Goal: Transaction & Acquisition: Purchase product/service

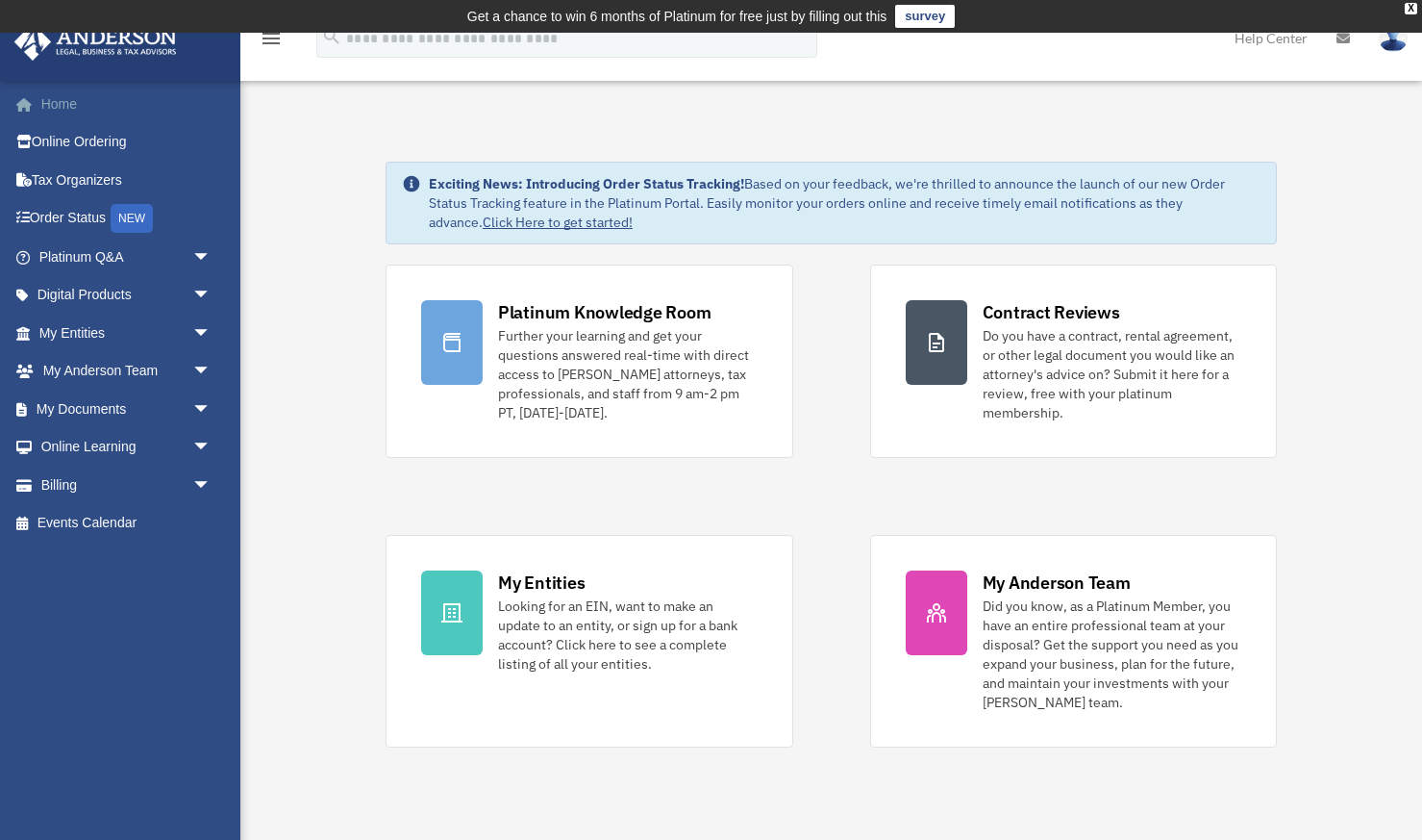
click at [62, 105] on link "Home" at bounding box center [127, 104] width 227 height 39
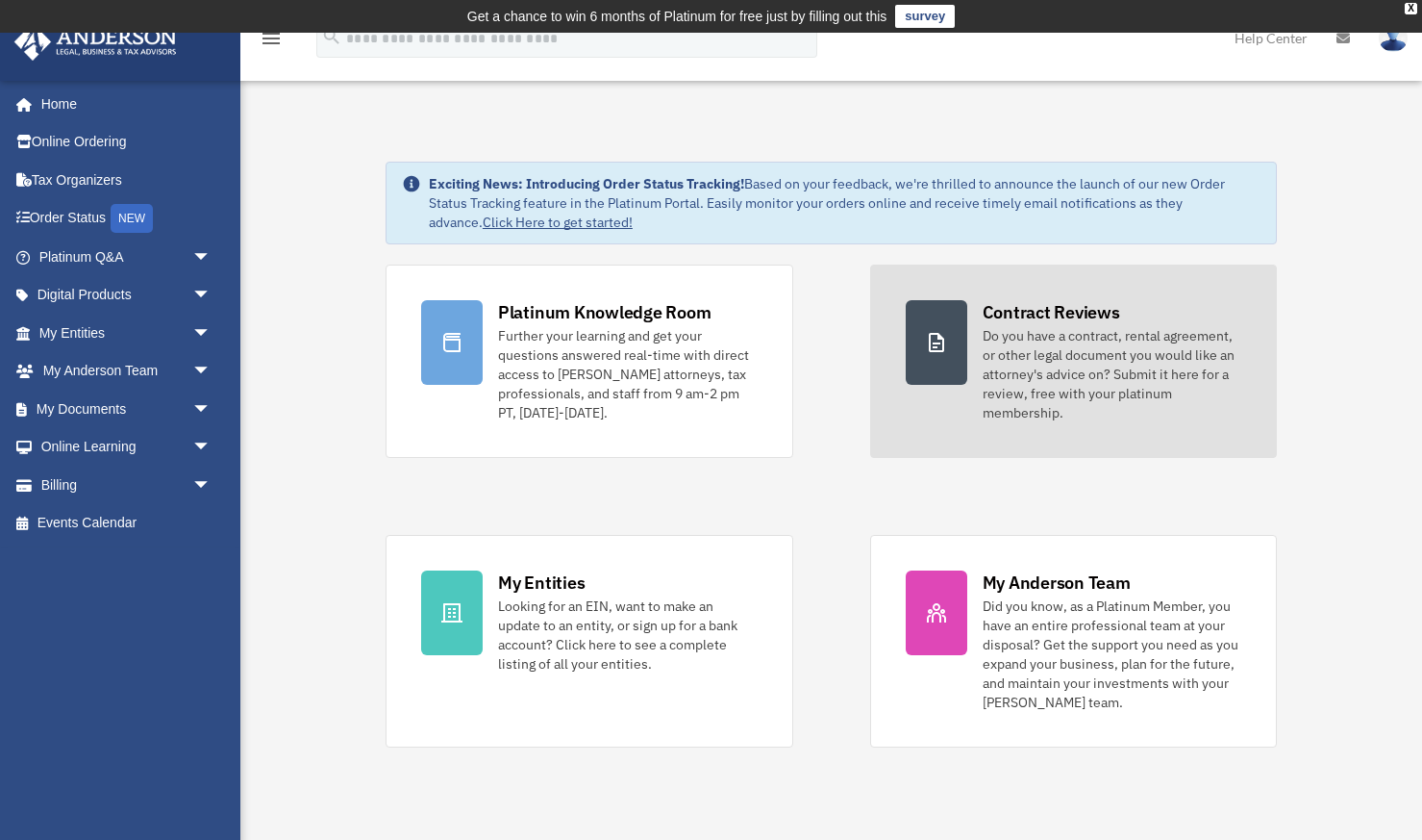
click at [969, 373] on link "Contract Reviews Do you have a contract, rental agreement, or other legal docum…" at bounding box center [1074, 362] width 408 height 194
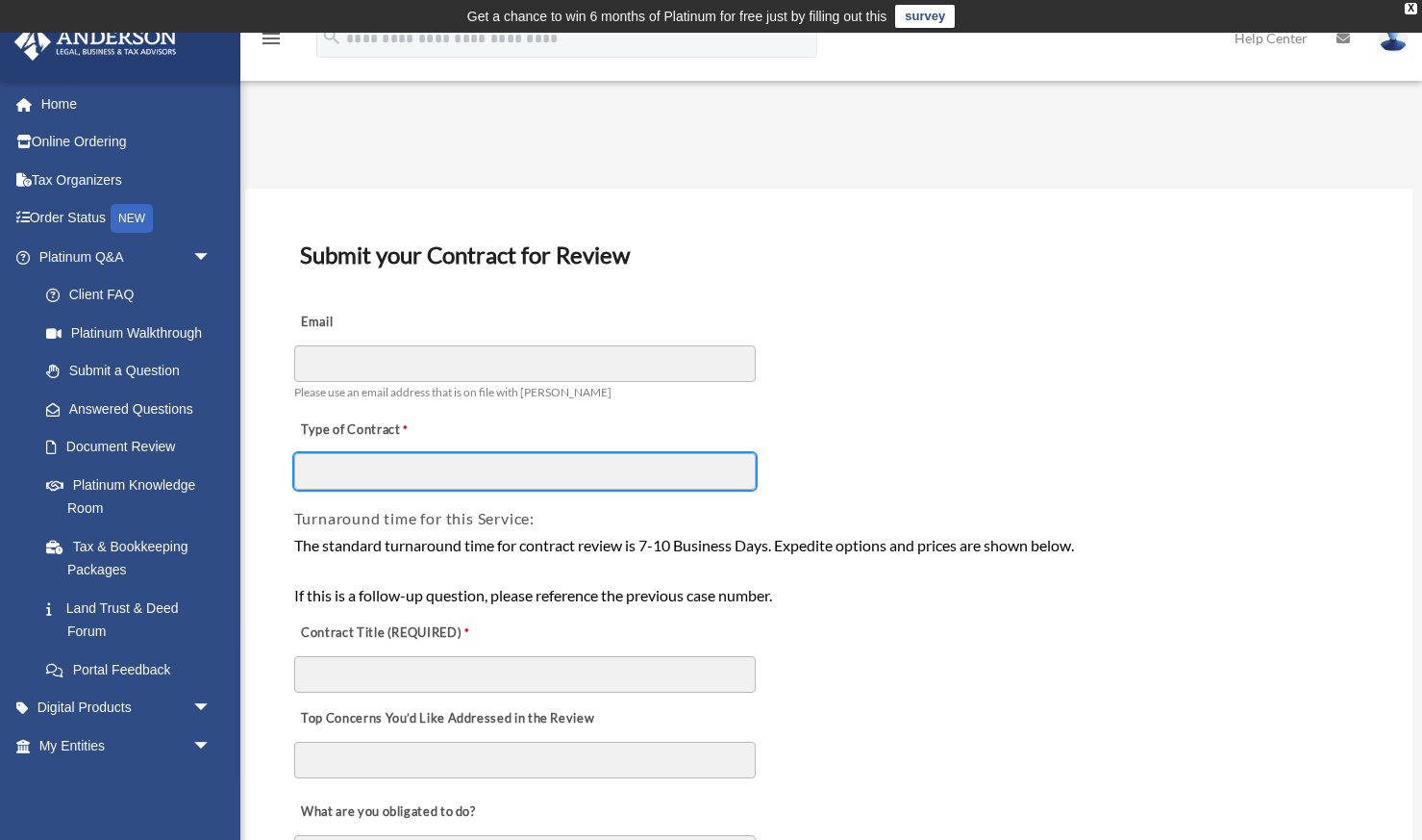
click at [408, 471] on input "Type of Contract" at bounding box center [525, 470] width 461 height 37
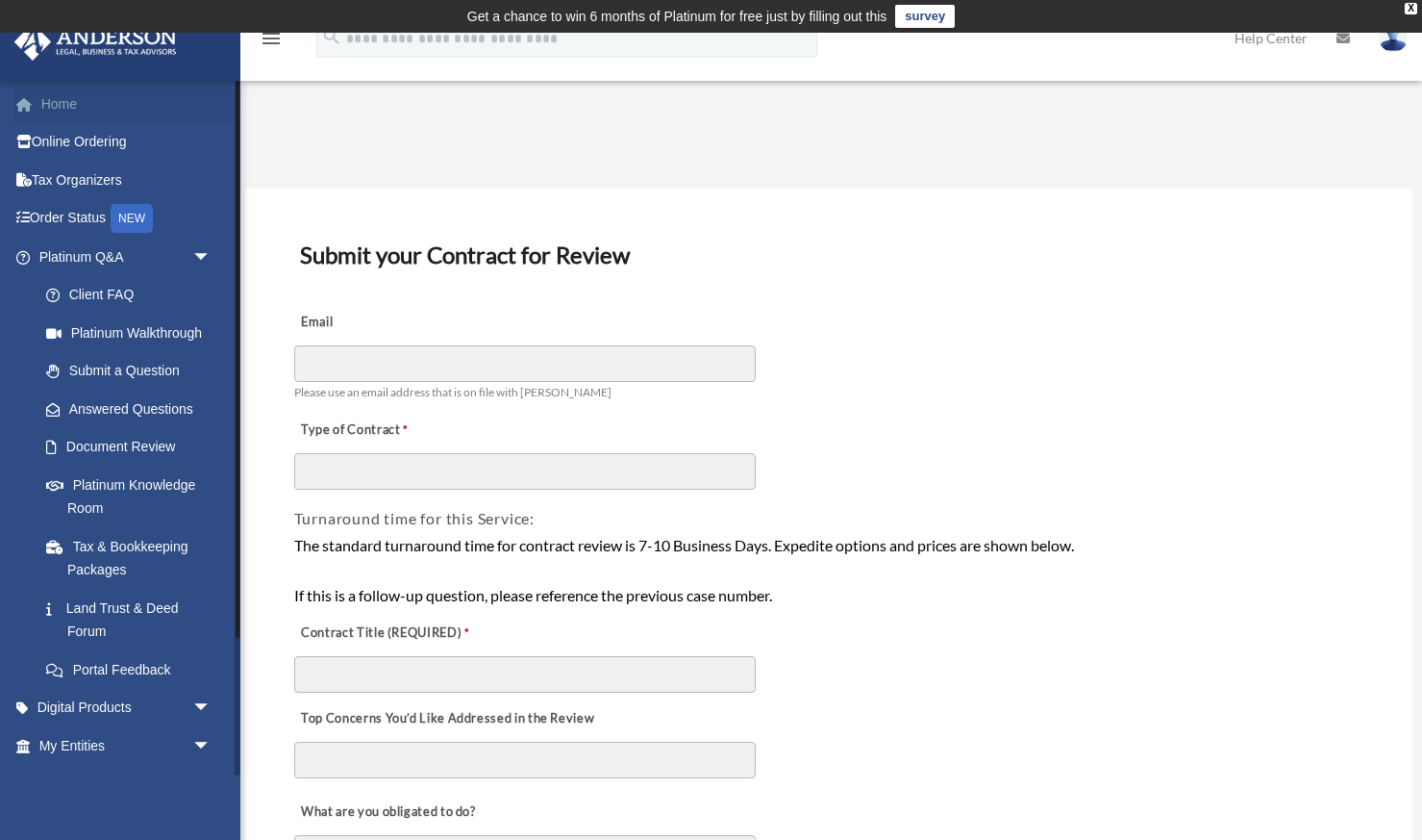
click at [90, 110] on link "Home" at bounding box center [127, 104] width 227 height 39
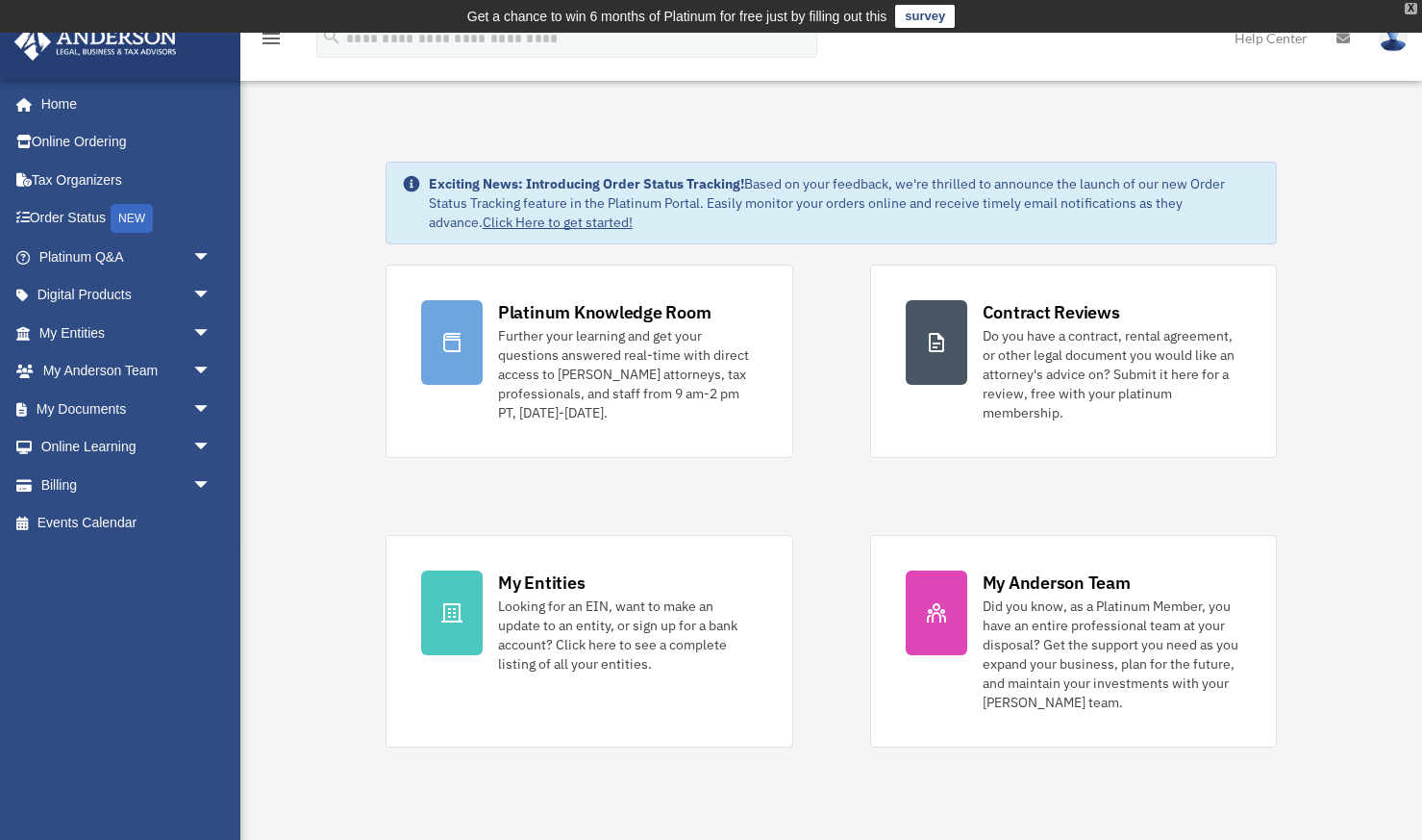
click at [1414, 11] on div "X" at bounding box center [1411, 9] width 13 height 12
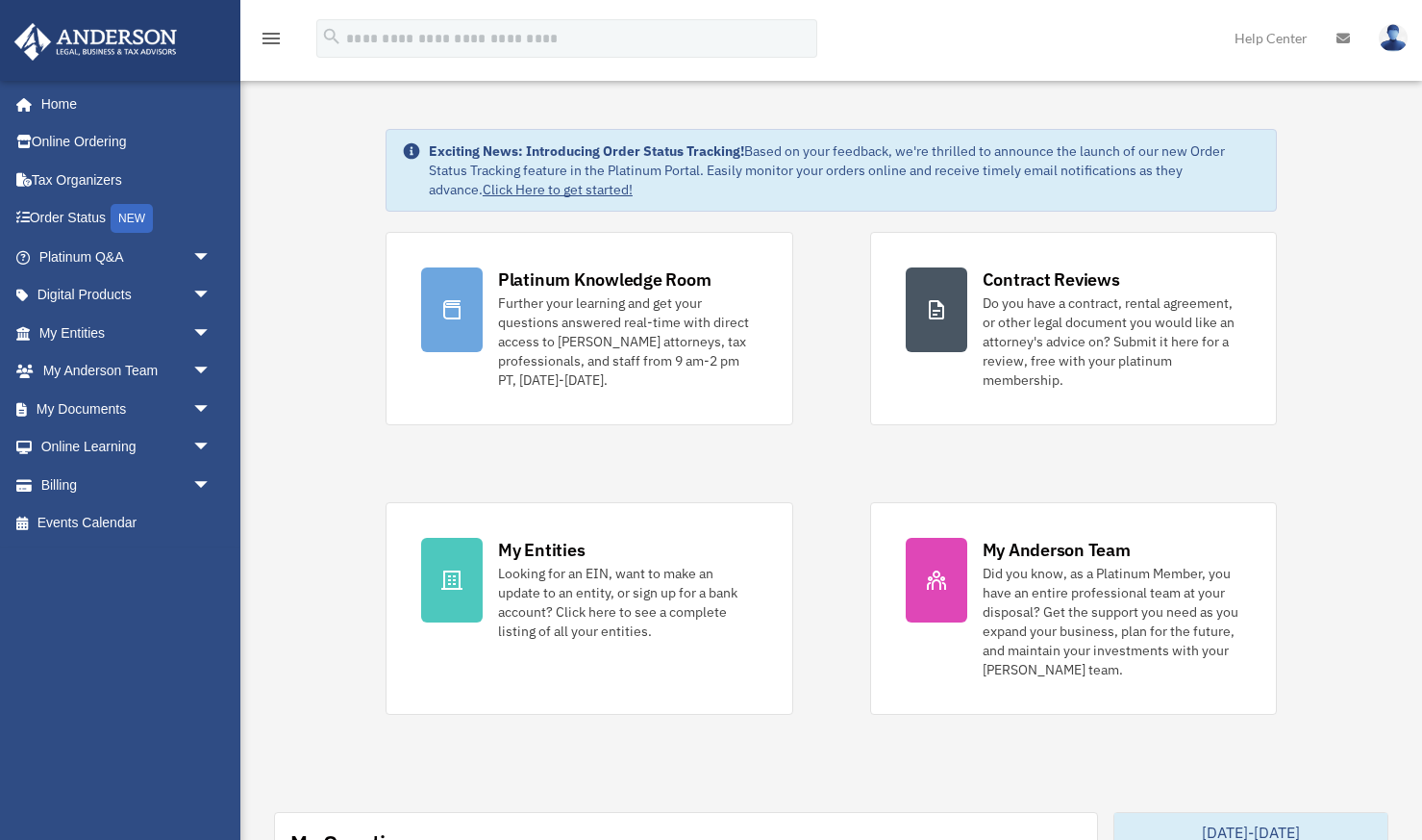
click at [504, 192] on link "Click Here to get started!" at bounding box center [558, 190] width 150 height 18
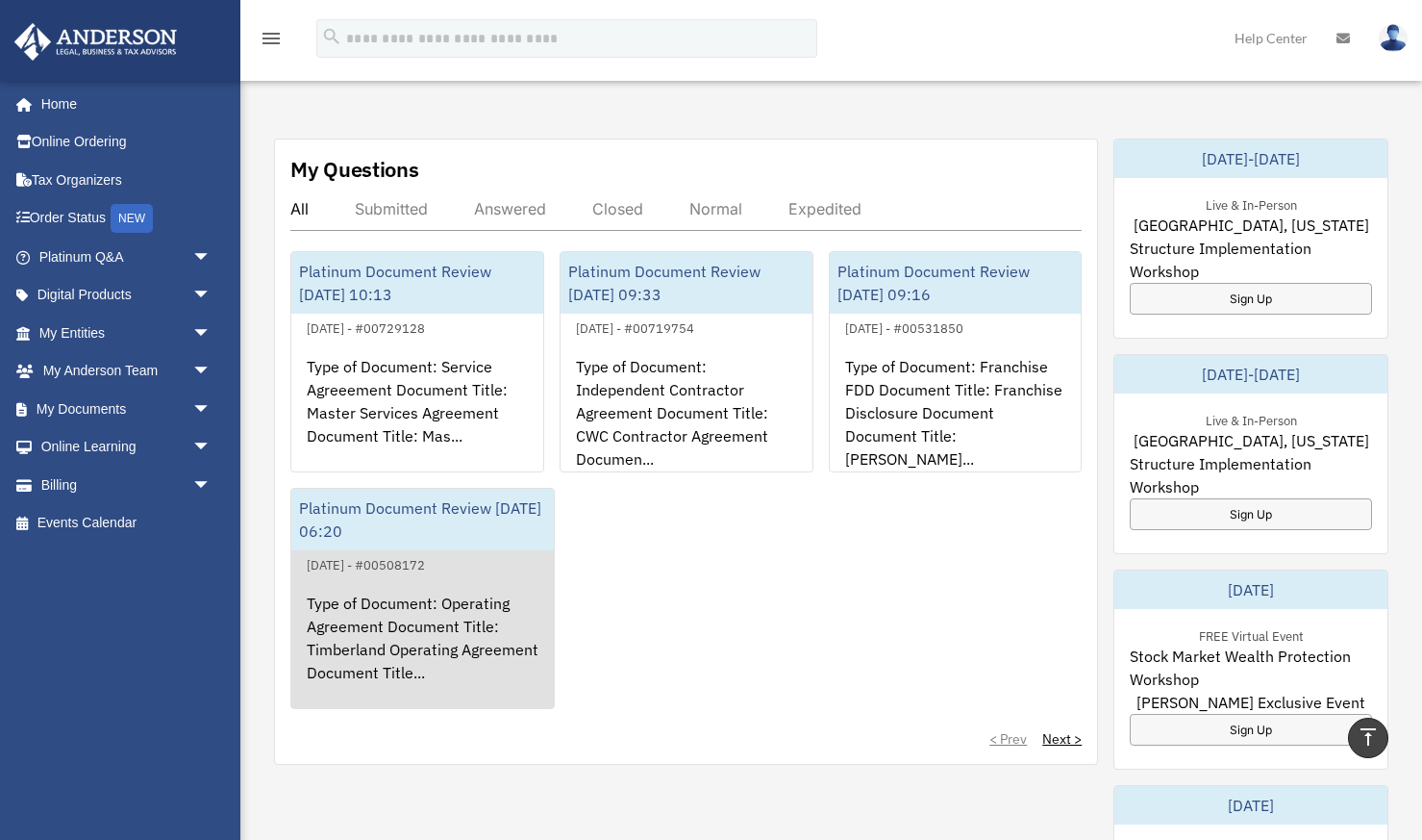
scroll to position [675, 0]
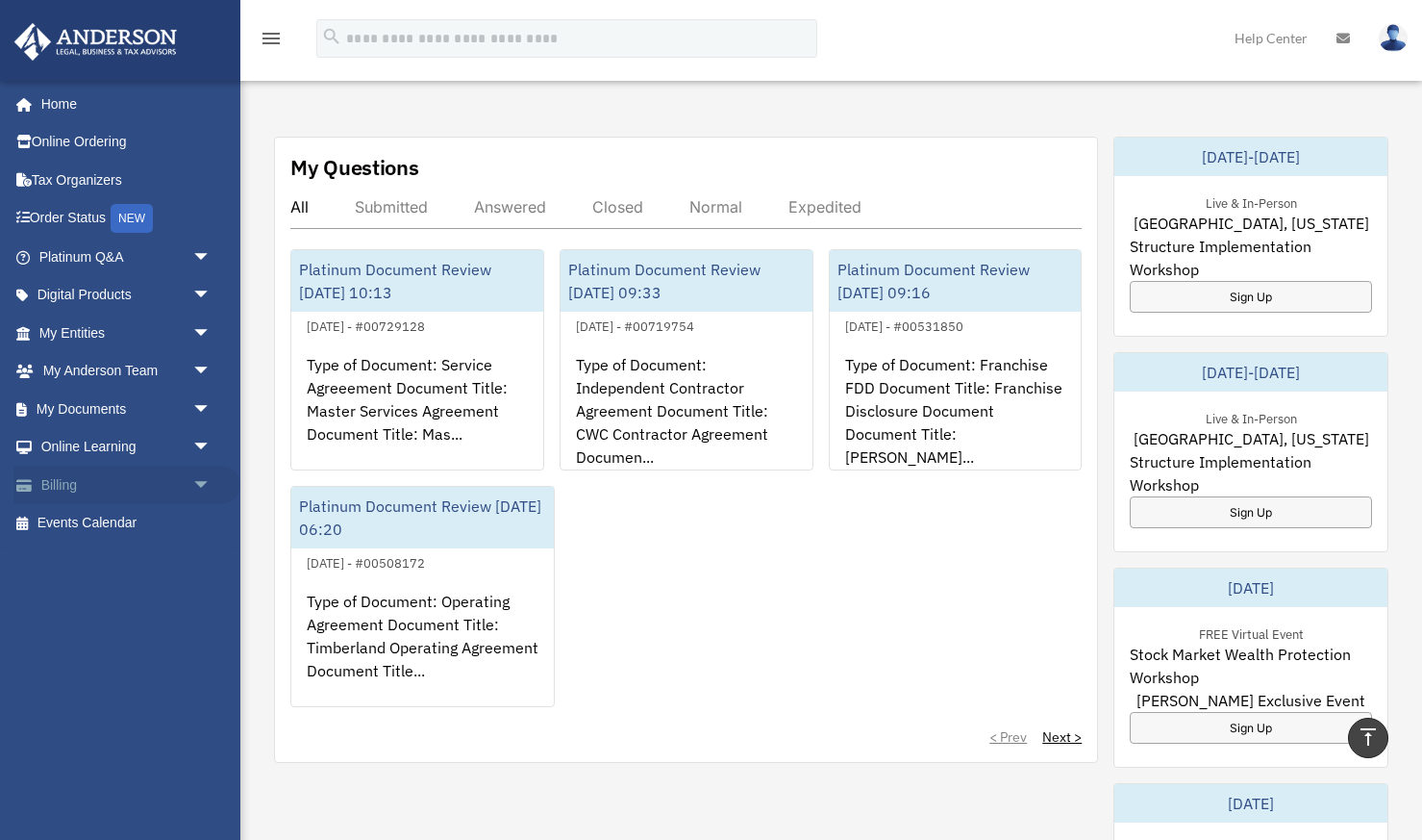
click at [200, 465] on span "arrow_drop_down" at bounding box center [211, 485] width 39 height 40
click at [144, 516] on link "$ Open Invoices" at bounding box center [133, 524] width 213 height 40
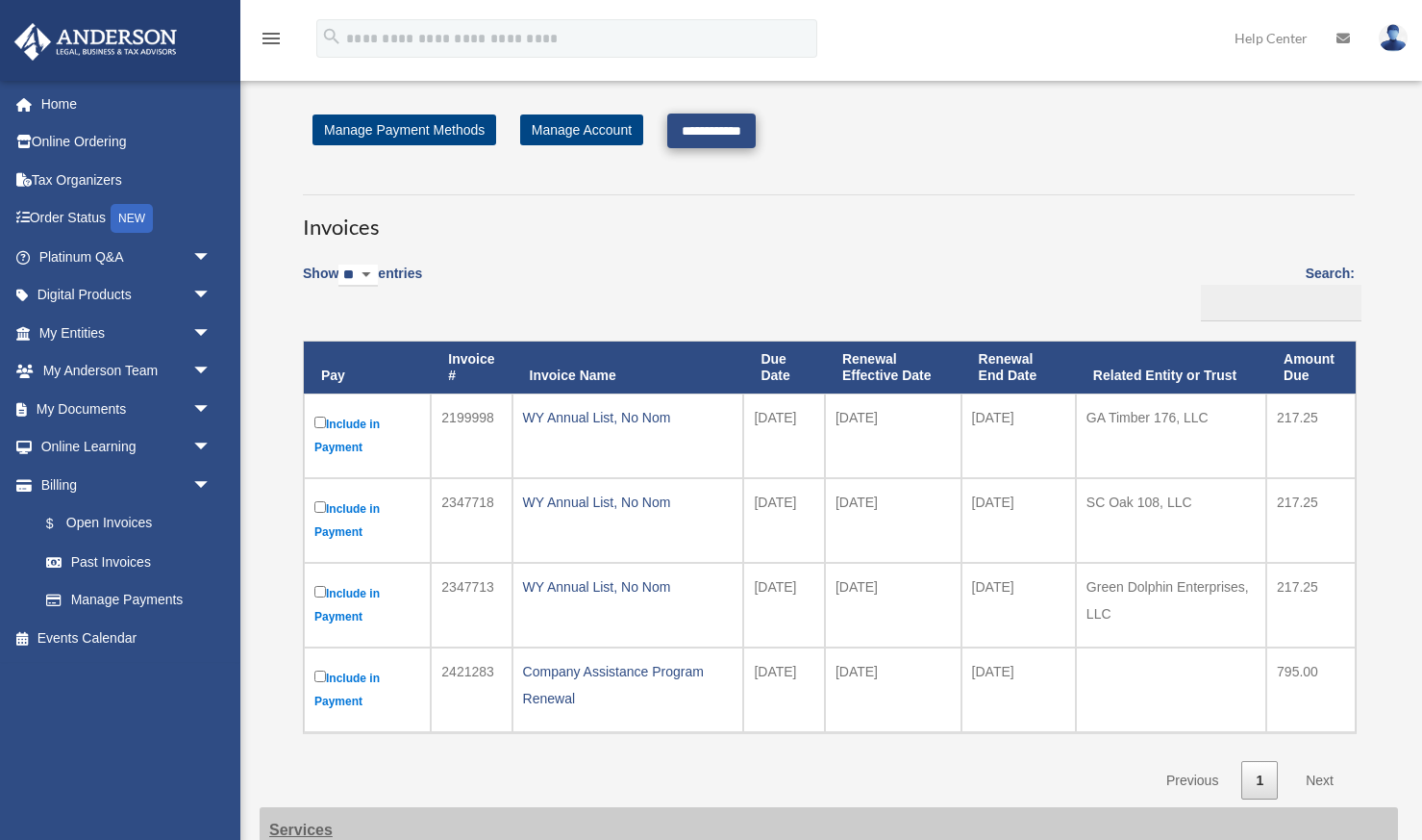
click at [710, 129] on input "**********" at bounding box center [711, 130] width 89 height 35
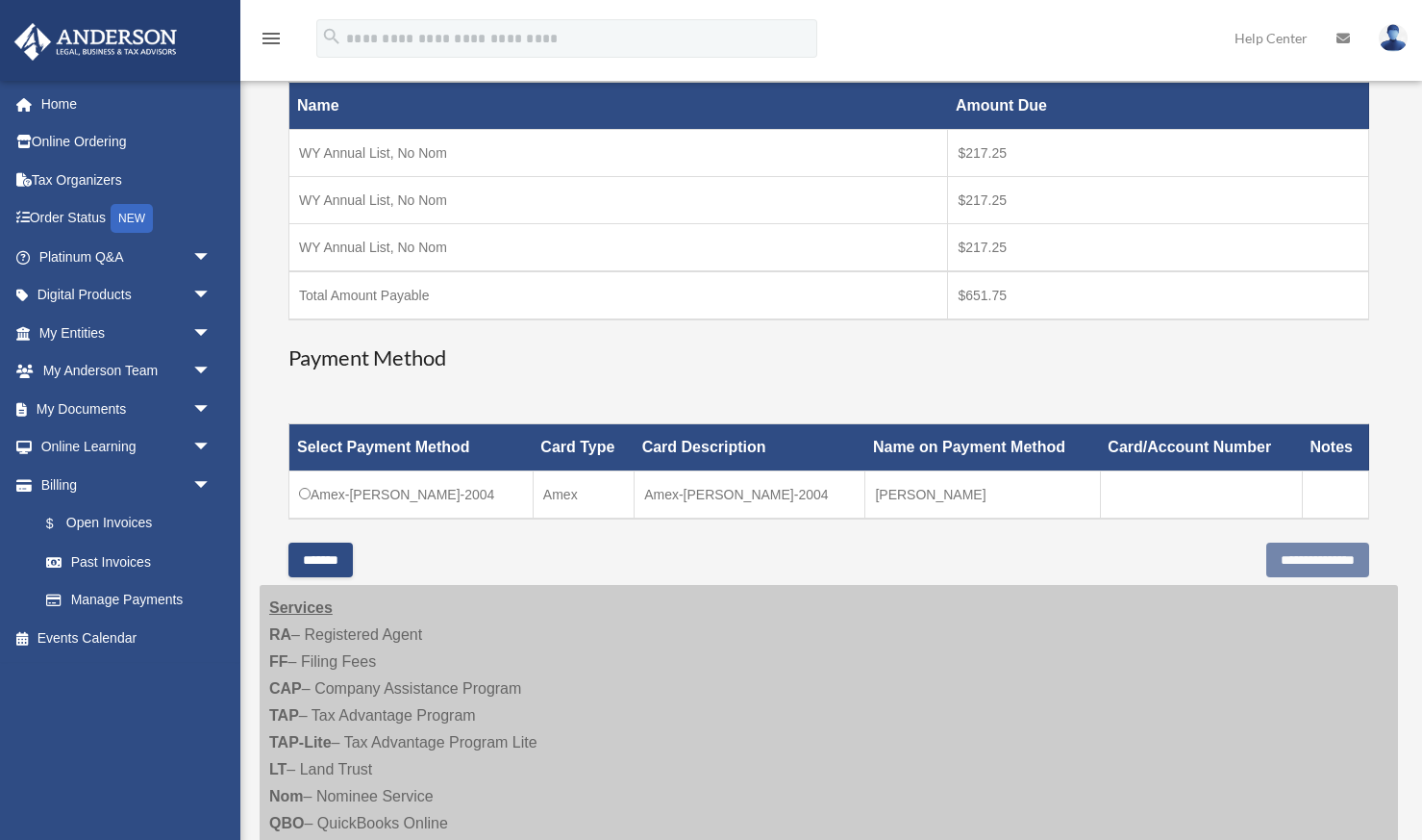
scroll to position [314, 0]
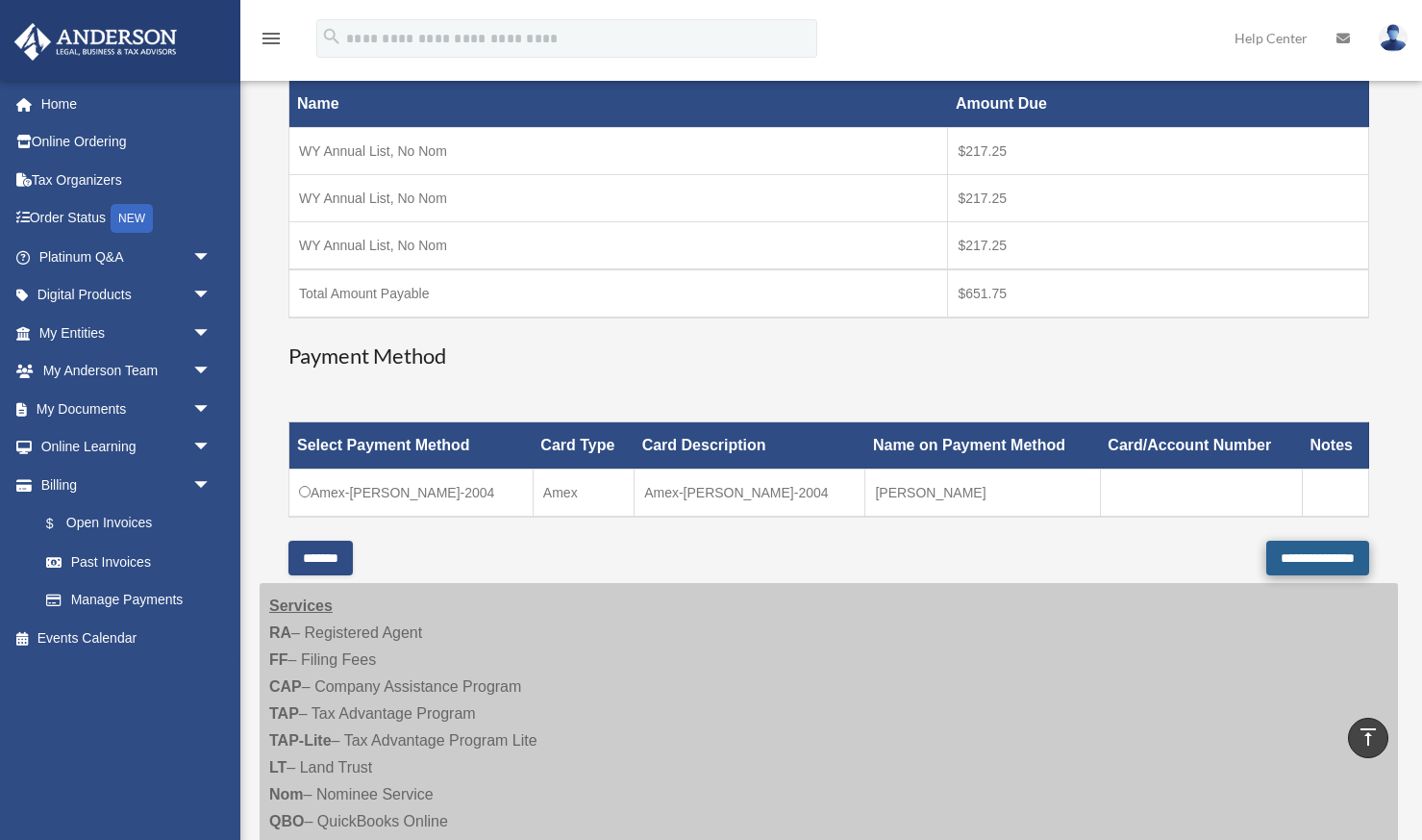
click at [1296, 558] on input "**********" at bounding box center [1318, 557] width 103 height 35
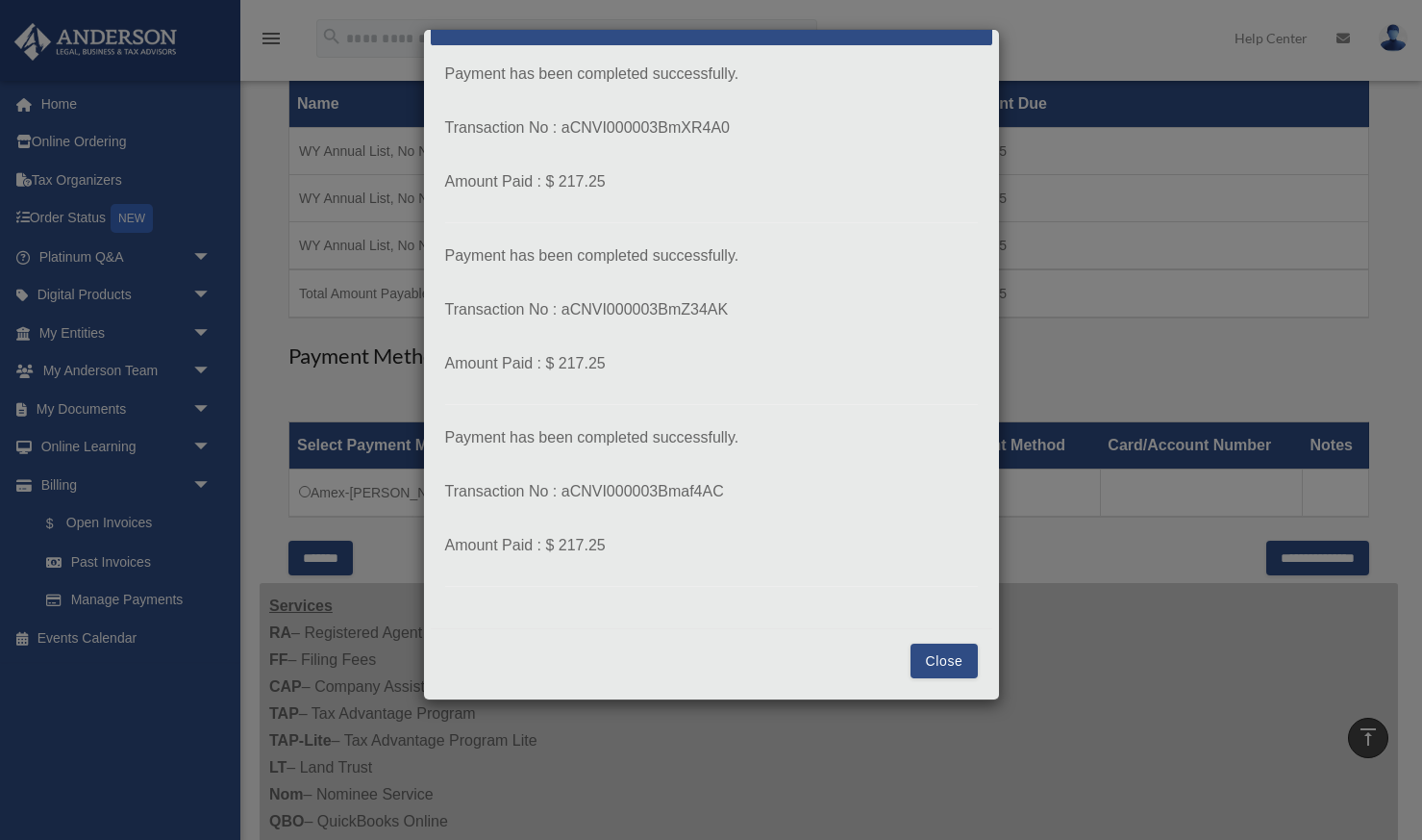
scroll to position [44, 0]
click at [942, 666] on button "Close" at bounding box center [944, 660] width 66 height 35
